Goal: Transaction & Acquisition: Register for event/course

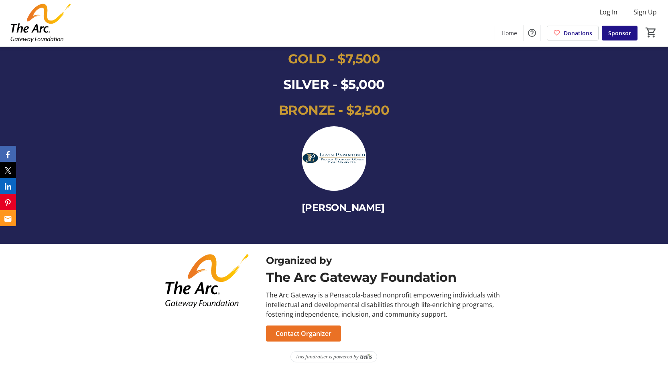
scroll to position [886, 0]
click at [364, 358] on img at bounding box center [366, 357] width 12 height 6
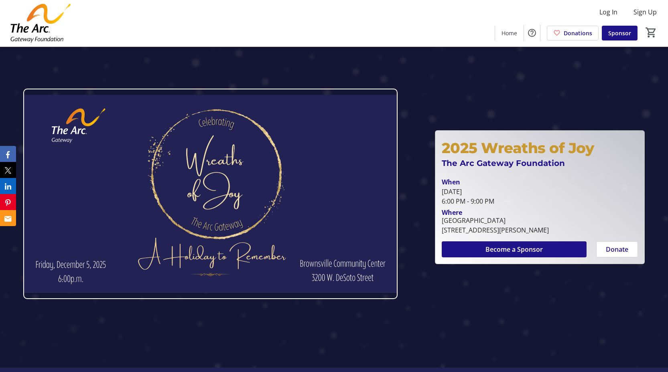
scroll to position [0, 0]
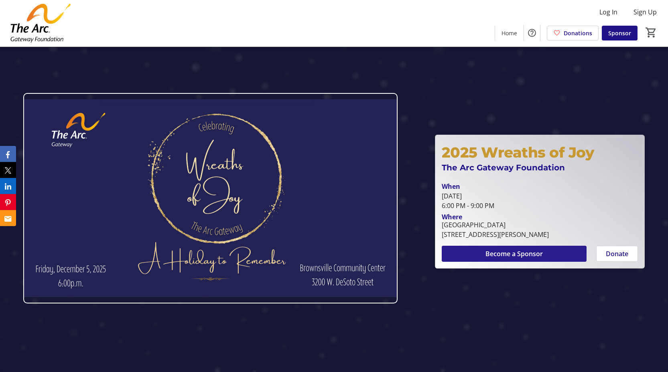
click at [501, 252] on span "Become a Sponsor" at bounding box center [514, 254] width 57 height 10
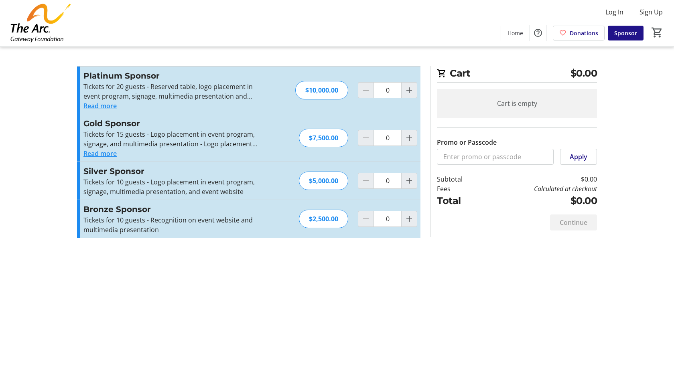
click at [111, 106] on button "Read more" at bounding box center [99, 106] width 33 height 10
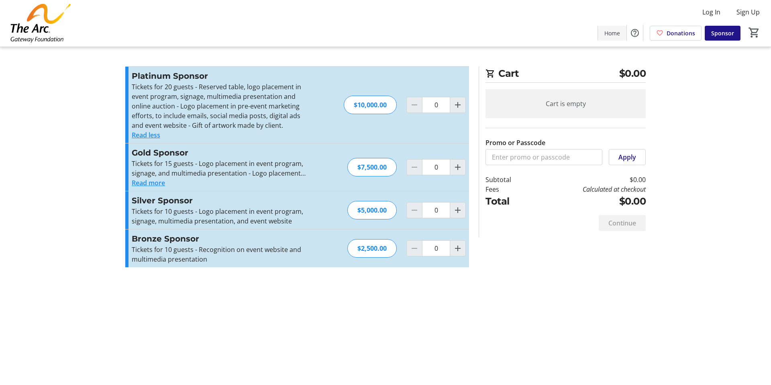
click at [615, 30] on span "Home" at bounding box center [612, 33] width 16 height 8
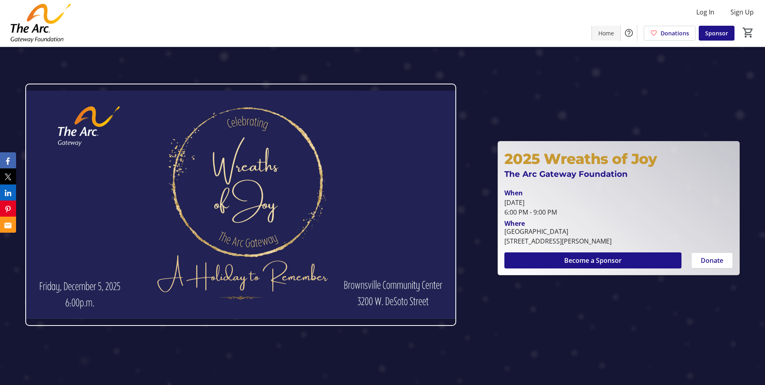
click at [607, 32] on span "Home" at bounding box center [606, 33] width 16 height 8
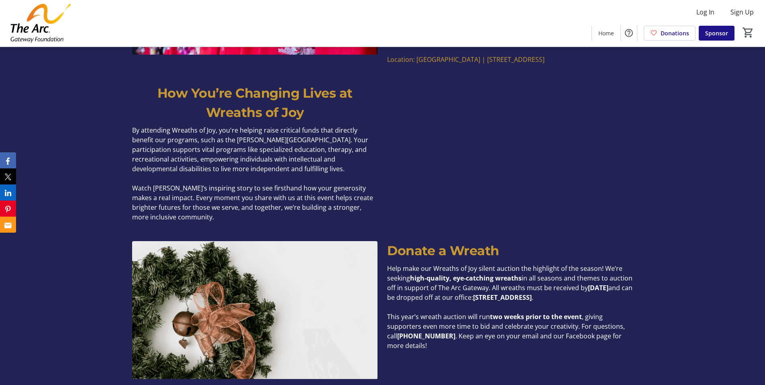
scroll to position [895, 0]
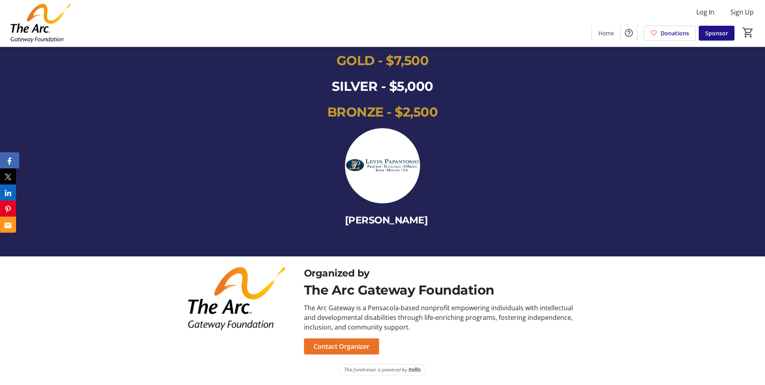
click at [5, 160] on button "Facebook" at bounding box center [9, 160] width 19 height 16
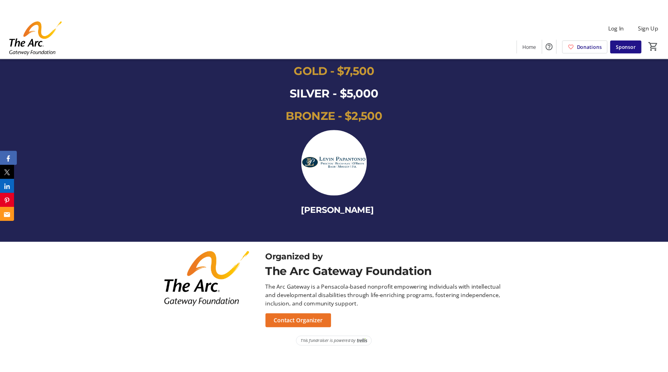
scroll to position [886, 0]
